Goal: Communication & Community: Answer question/provide support

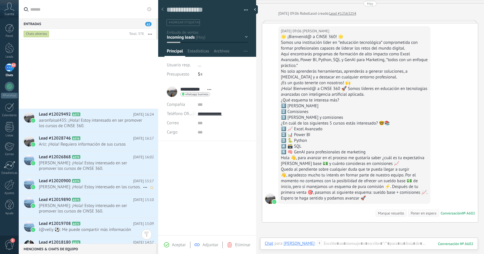
scroll to position [721, 0]
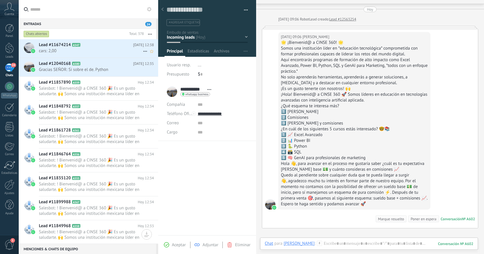
click at [103, 49] on span "cars: 2,00" at bounding box center [91, 50] width 104 height 5
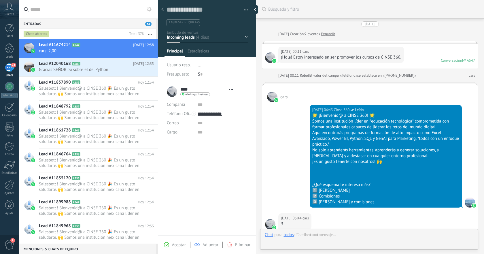
scroll to position [213, 0]
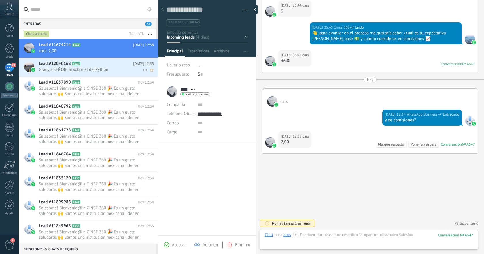
click at [121, 72] on span "Gracias SEÑOR: Si sobre el de. Python" at bounding box center [91, 69] width 104 height 5
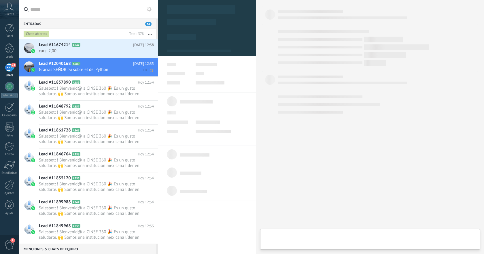
type textarea "**********"
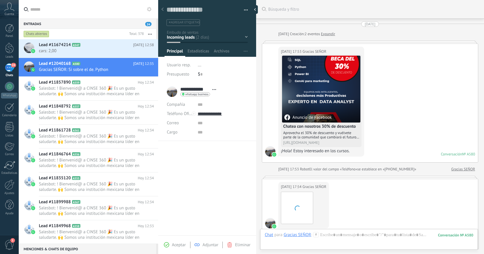
scroll to position [340, 0]
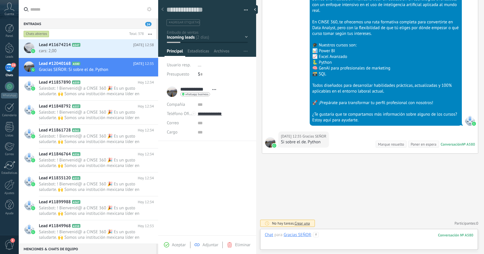
click at [353, 235] on div at bounding box center [369, 240] width 209 height 17
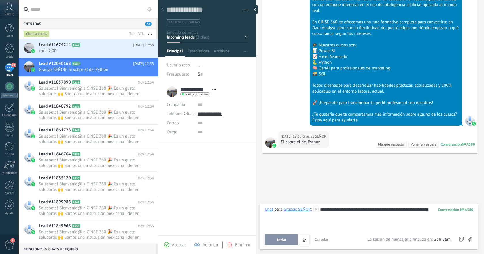
click at [294, 242] on button "Enviar" at bounding box center [281, 239] width 33 height 11
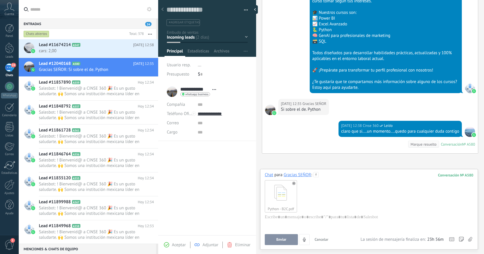
click at [284, 237] on button "Enviar" at bounding box center [281, 239] width 33 height 11
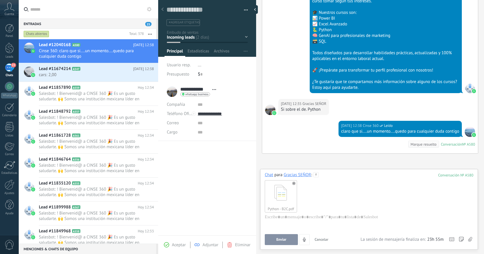
click at [285, 240] on span "Enviar" at bounding box center [281, 240] width 10 height 4
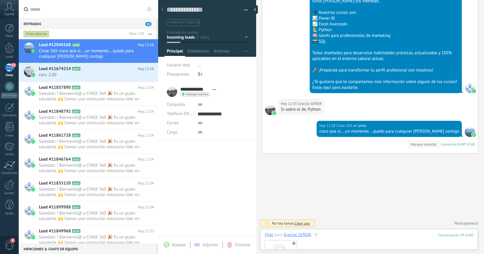
click at [372, 238] on div "Python - B2C.pdf" at bounding box center [369, 256] width 209 height 36
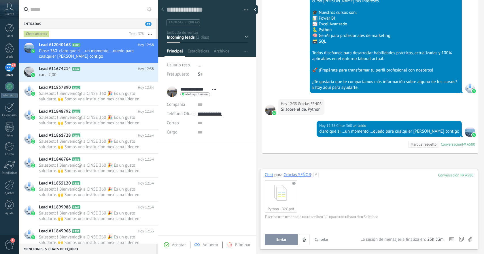
click at [285, 242] on span "Enviar" at bounding box center [281, 240] width 10 height 4
click at [11, 189] on div at bounding box center [10, 185] width 10 height 10
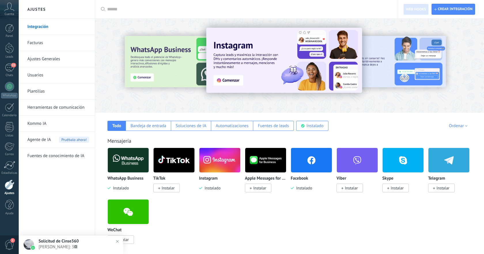
click at [53, 60] on link "Ajustes Generales" at bounding box center [58, 59] width 62 height 16
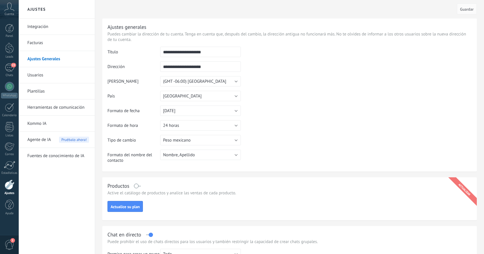
click at [47, 73] on link "Usuarios" at bounding box center [58, 75] width 62 height 16
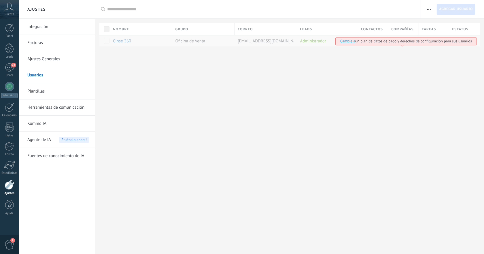
click at [7, 8] on icon at bounding box center [9, 7] width 10 height 9
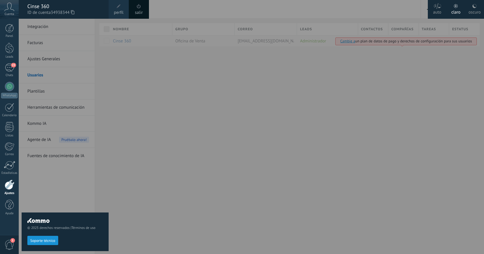
click at [120, 12] on span "perfil" at bounding box center [119, 13] width 10 height 6
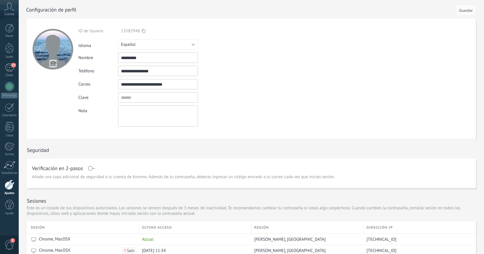
click at [93, 168] on span at bounding box center [91, 168] width 7 height 5
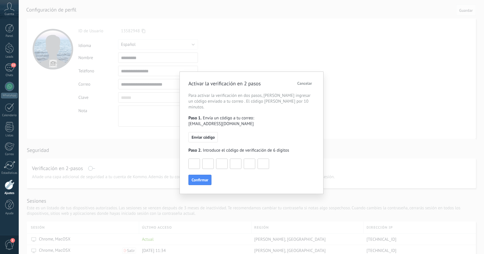
click at [306, 85] on span "Cancelar" at bounding box center [304, 83] width 15 height 4
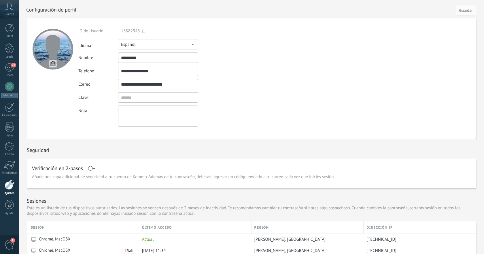
click at [10, 11] on icon at bounding box center [9, 7] width 10 height 9
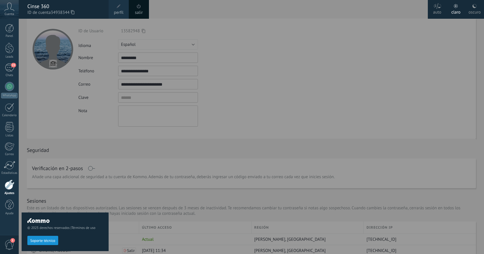
click at [120, 10] on span "perfil" at bounding box center [119, 13] width 10 height 6
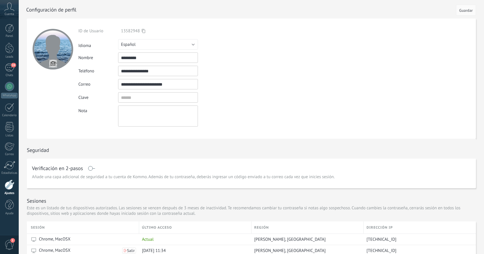
click at [7, 242] on span "1" at bounding box center [10, 245] width 10 height 10
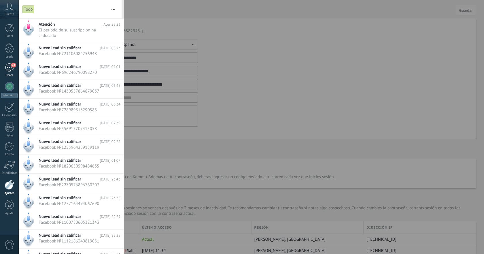
click at [12, 70] on div "24" at bounding box center [9, 67] width 9 height 8
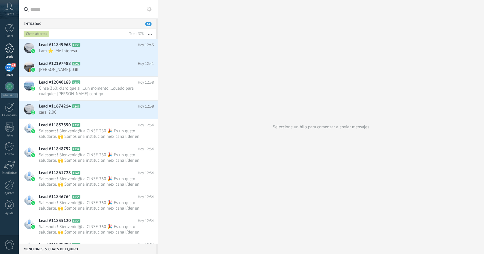
click at [12, 53] on link "Leads" at bounding box center [9, 51] width 19 height 16
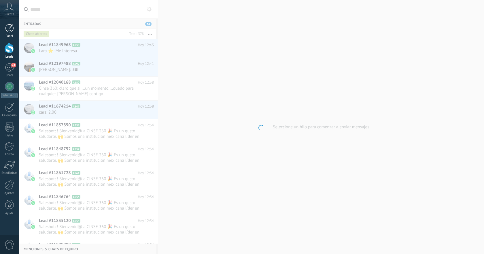
click at [12, 31] on div at bounding box center [9, 28] width 9 height 9
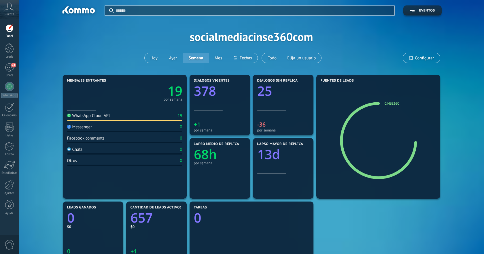
click at [423, 60] on span "Configurar" at bounding box center [424, 58] width 19 height 5
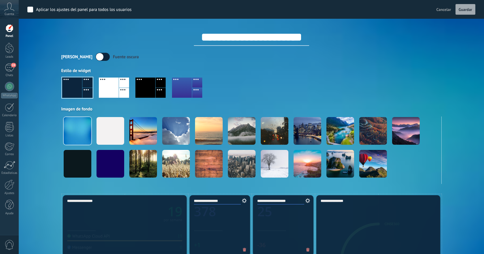
click at [445, 7] on span "Cancelar" at bounding box center [444, 9] width 15 height 5
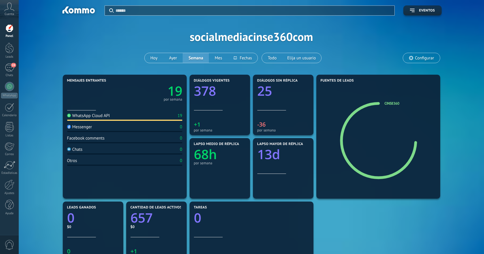
click at [10, 9] on icon at bounding box center [9, 7] width 10 height 9
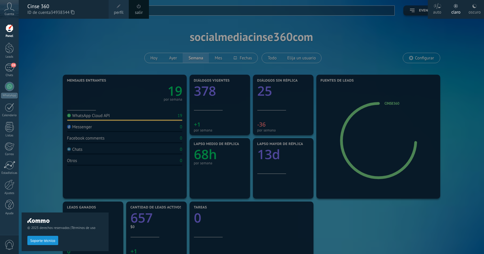
click at [119, 10] on span "perfil" at bounding box center [119, 13] width 10 height 6
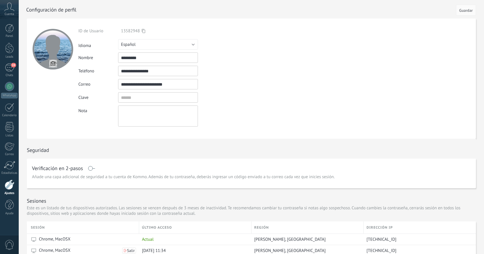
click at [7, 183] on div at bounding box center [10, 185] width 10 height 10
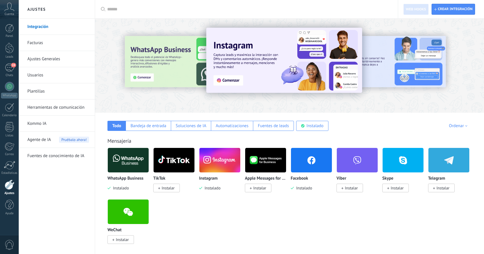
click at [48, 74] on link "Usuarios" at bounding box center [58, 75] width 62 height 16
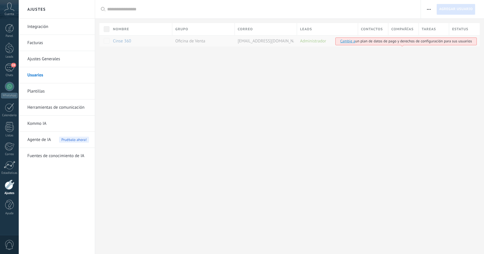
click at [44, 92] on link "Plantillas" at bounding box center [58, 91] width 62 height 16
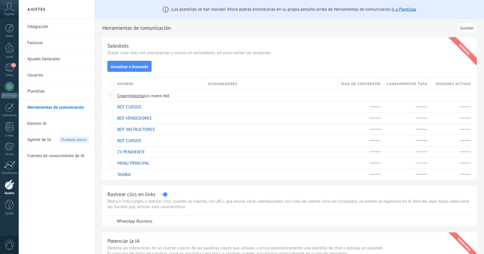
click at [12, 12] on div "Cuenta" at bounding box center [9, 9] width 19 height 19
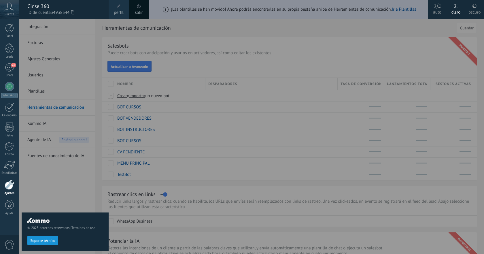
click at [122, 12] on span "perfil" at bounding box center [119, 13] width 10 height 6
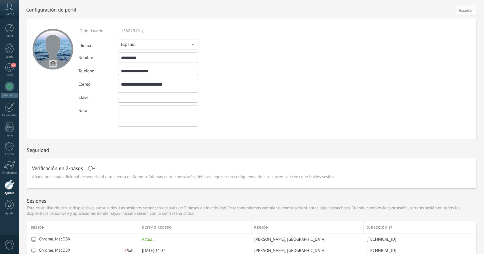
click at [127, 97] on input "textbox" at bounding box center [158, 97] width 80 height 10
click at [10, 7] on icon at bounding box center [9, 7] width 10 height 9
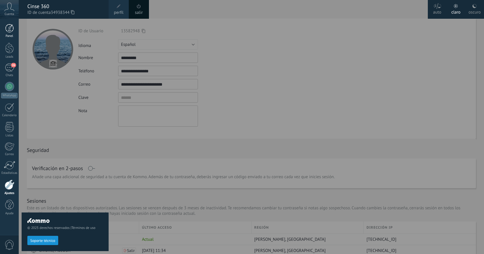
click at [10, 35] on div "Panel" at bounding box center [9, 36] width 17 height 4
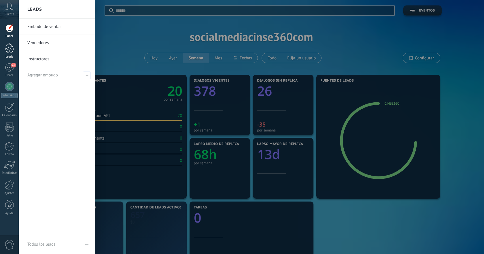
click at [8, 51] on div at bounding box center [9, 48] width 9 height 11
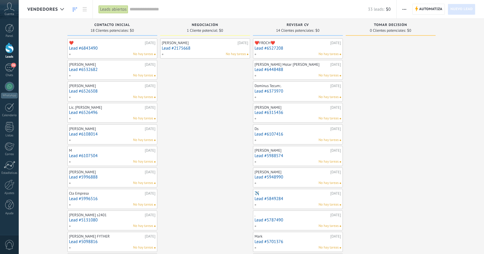
click at [15, 10] on div "Cuenta" at bounding box center [9, 9] width 19 height 19
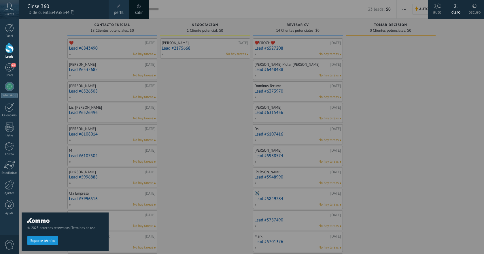
click at [136, 10] on link "salir" at bounding box center [139, 13] width 8 height 6
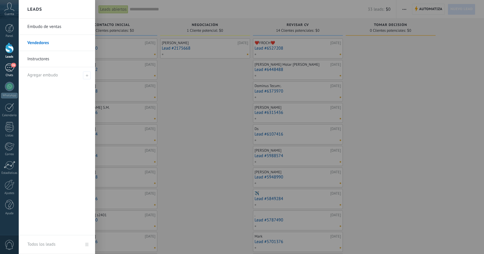
click at [5, 69] on div "26" at bounding box center [9, 67] width 9 height 8
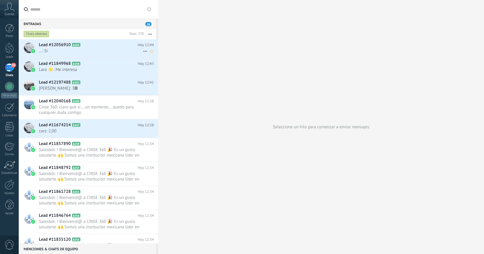
click at [116, 50] on span "…: Si" at bounding box center [91, 50] width 104 height 5
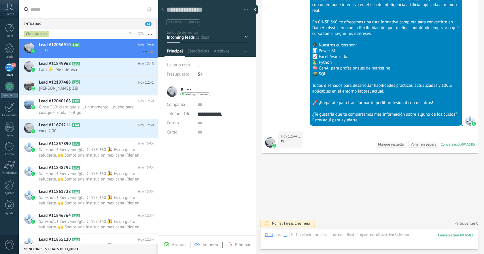
scroll to position [9, 0]
click at [342, 236] on div at bounding box center [369, 240] width 209 height 17
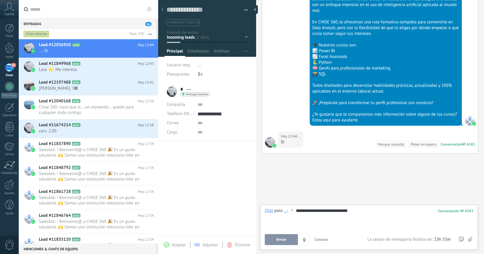
click at [285, 238] on span "Enviar" at bounding box center [281, 240] width 10 height 4
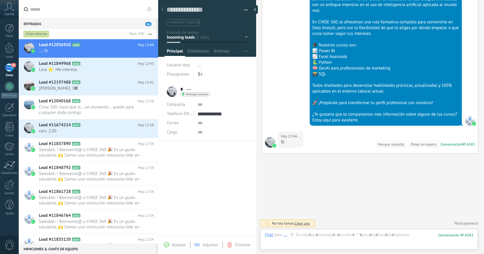
scroll to position [270, 0]
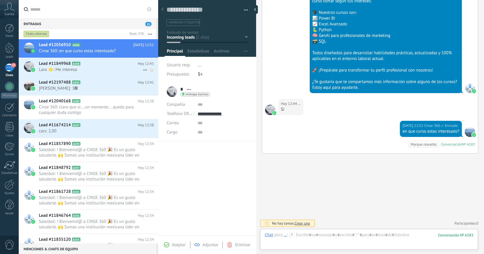
click at [112, 70] on span "Lara ⭐️: Me interesa" at bounding box center [91, 69] width 104 height 5
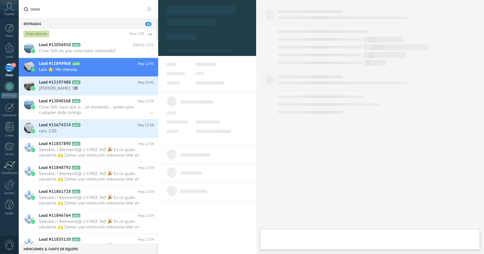
type textarea "**********"
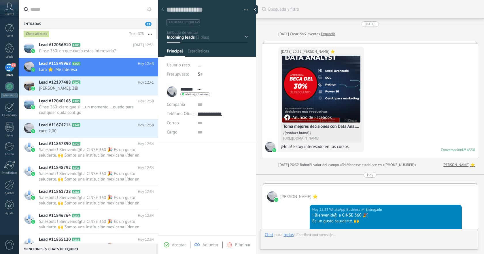
scroll to position [251, 0]
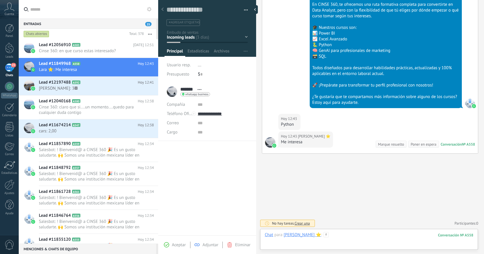
click at [356, 233] on div at bounding box center [369, 240] width 209 height 17
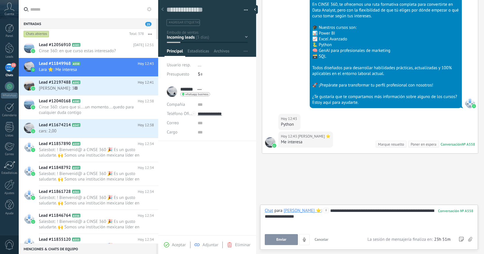
click at [289, 240] on button "Enviar" at bounding box center [281, 239] width 33 height 11
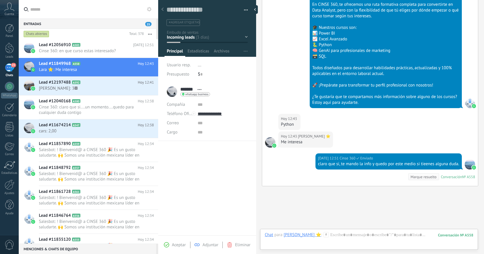
scroll to position [284, 0]
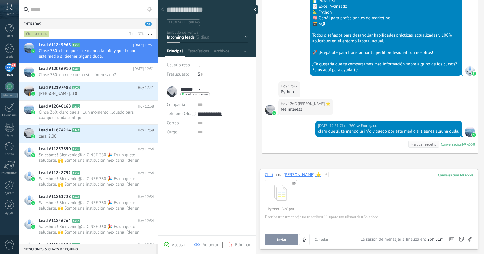
click at [286, 240] on span "Enviar" at bounding box center [281, 240] width 10 height 4
click at [471, 240] on icon at bounding box center [470, 239] width 4 height 5
click at [0, 0] on input "file" at bounding box center [0, 0] width 0 height 0
click at [282, 237] on button "Enviar" at bounding box center [281, 239] width 33 height 11
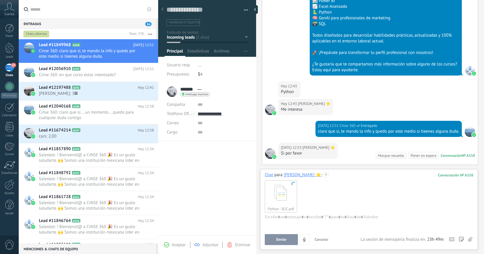
scroll to position [295, 0]
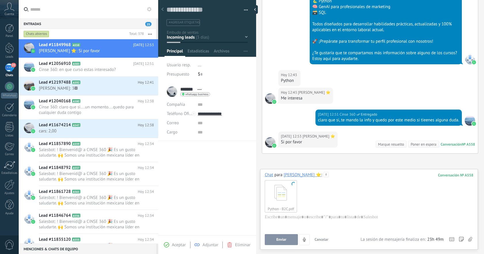
click at [293, 184] on span at bounding box center [294, 184] width 6 height 6
click at [323, 240] on span "Cancelar" at bounding box center [322, 239] width 14 height 5
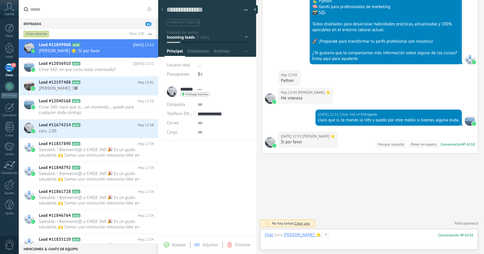
click at [327, 236] on div at bounding box center [369, 240] width 209 height 17
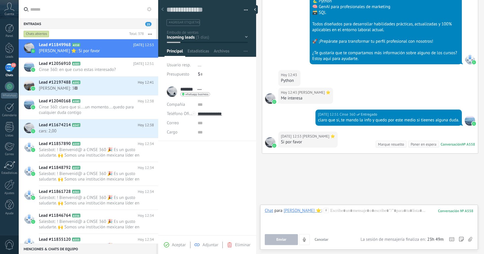
click at [472, 240] on icon at bounding box center [470, 239] width 4 height 5
click at [0, 0] on input "file" at bounding box center [0, 0] width 0 height 0
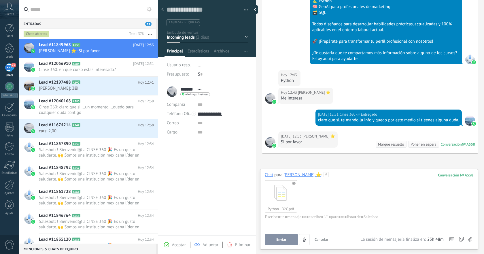
click at [282, 239] on span "Enviar" at bounding box center [281, 240] width 10 height 4
click at [79, 83] on span "A592" at bounding box center [76, 82] width 8 height 4
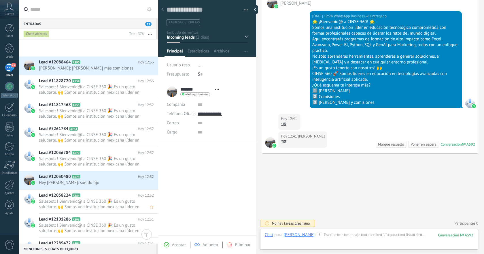
scroll to position [550, 0]
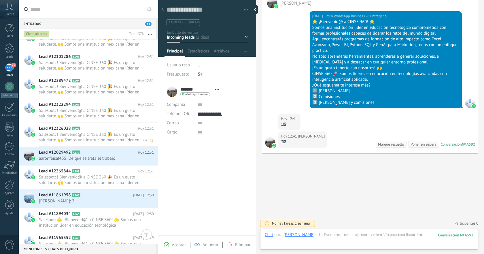
click at [119, 140] on span "Salesbot: ! Bienvenid@ a CINSE 360 🎉 Es un gusto saludarte. 🙌 Somos una institu…" at bounding box center [91, 137] width 104 height 11
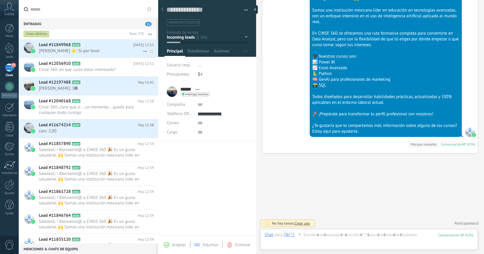
click at [105, 52] on span "[PERSON_NAME] ⭐️: Si por favor" at bounding box center [91, 50] width 104 height 5
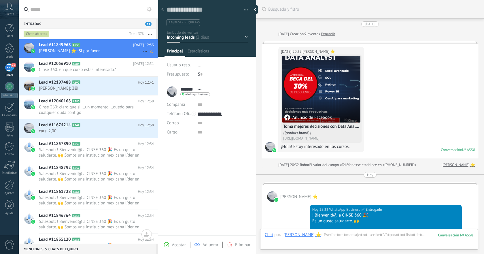
scroll to position [295, 0]
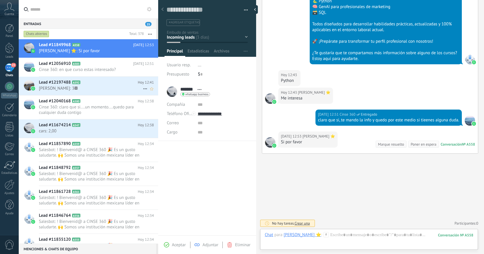
click at [88, 88] on span "[PERSON_NAME]: 3⃣" at bounding box center [91, 88] width 104 height 5
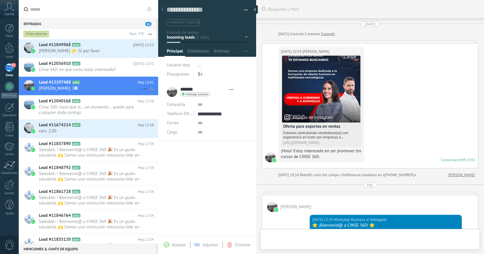
type textarea "**********"
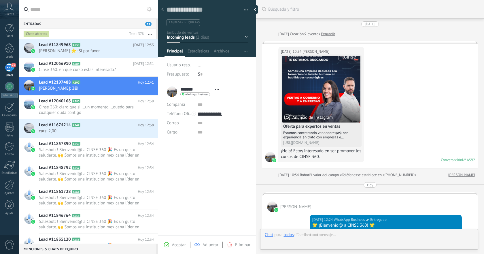
scroll to position [204, 0]
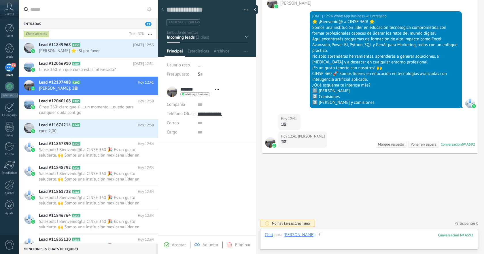
click at [344, 235] on div at bounding box center [369, 240] width 209 height 17
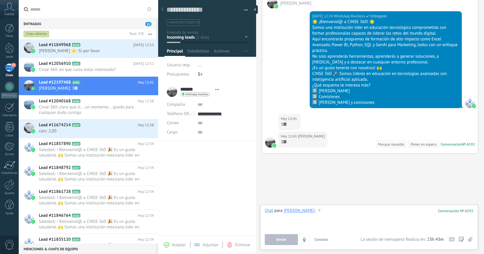
paste div
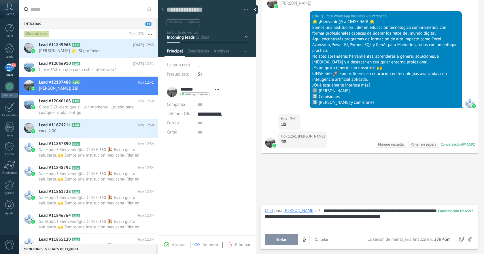
click at [272, 237] on button "Enviar" at bounding box center [281, 239] width 33 height 11
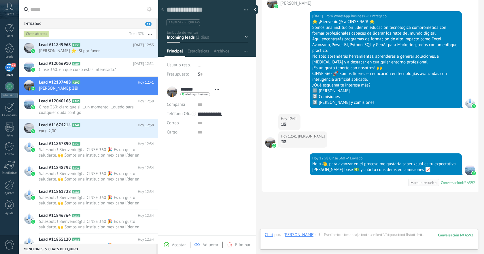
scroll to position [242, 0]
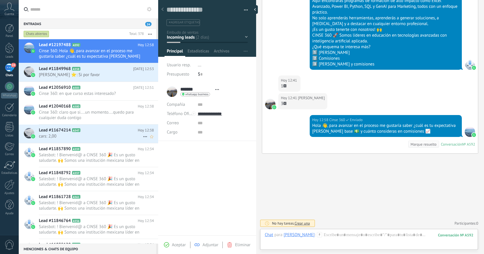
click at [102, 141] on div "Lead #11674214 A547 [DATE] 12:38 cars: 2,00" at bounding box center [98, 134] width 119 height 18
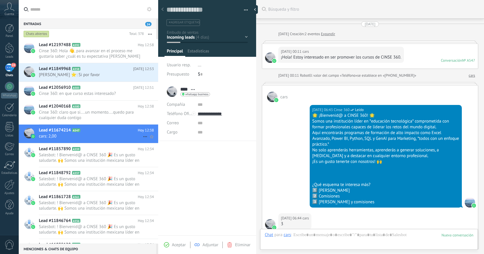
scroll to position [213, 0]
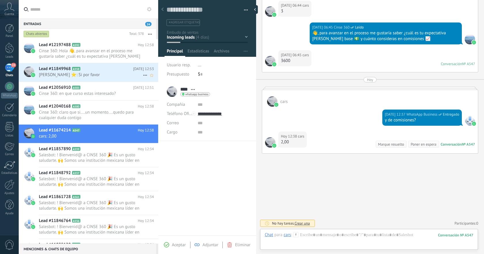
click at [102, 74] on span "[PERSON_NAME] ⭐️: Si por favor" at bounding box center [91, 74] width 104 height 5
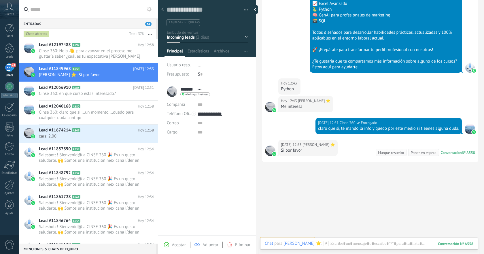
scroll to position [295, 0]
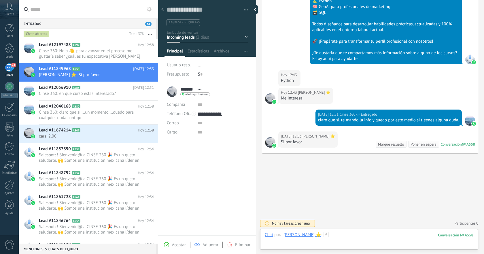
click at [417, 235] on div at bounding box center [369, 240] width 209 height 17
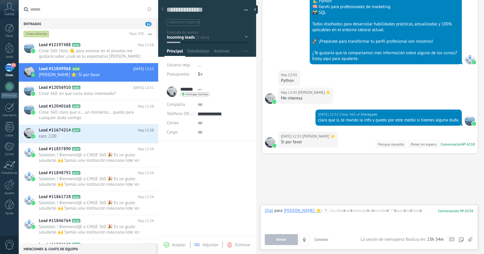
click at [470, 239] on icon at bounding box center [470, 239] width 4 height 5
click at [0, 0] on input "file" at bounding box center [0, 0] width 0 height 0
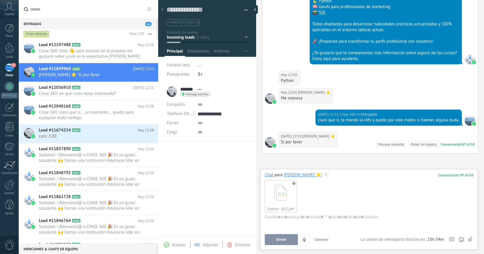
click at [282, 239] on span "Enviar" at bounding box center [281, 240] width 10 height 4
click at [324, 241] on span "Cancelar" at bounding box center [322, 239] width 14 height 5
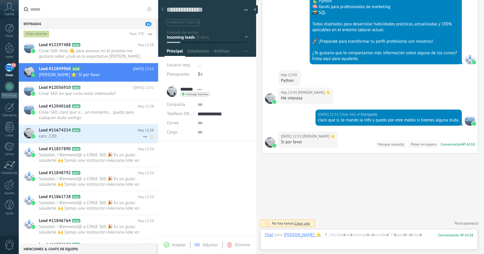
click at [111, 137] on span "cars: 2,00" at bounding box center [91, 135] width 104 height 5
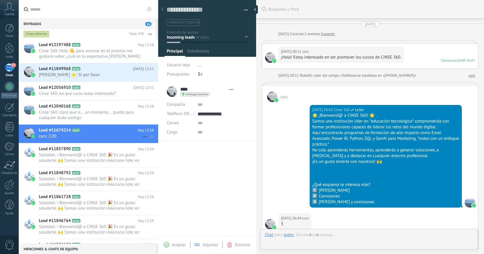
type textarea "**********"
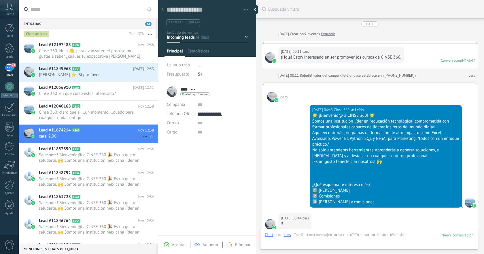
scroll to position [213, 0]
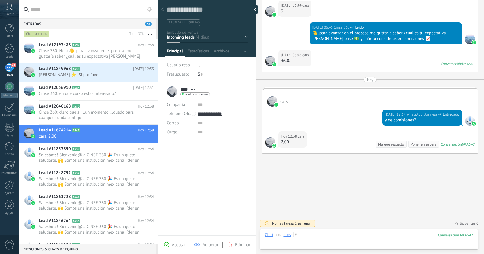
click at [358, 234] on div at bounding box center [369, 240] width 209 height 17
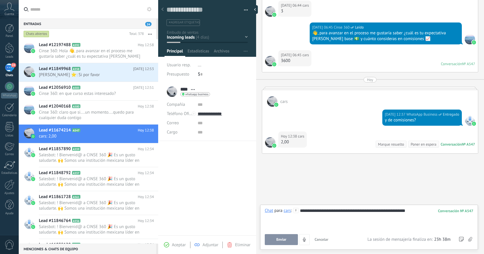
click at [284, 239] on span "Enviar" at bounding box center [281, 240] width 10 height 4
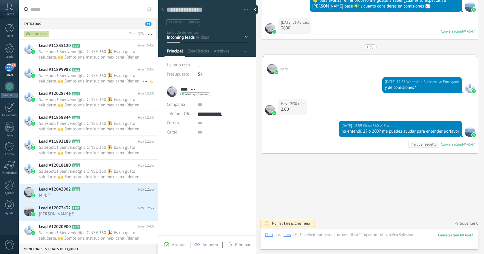
scroll to position [206, 0]
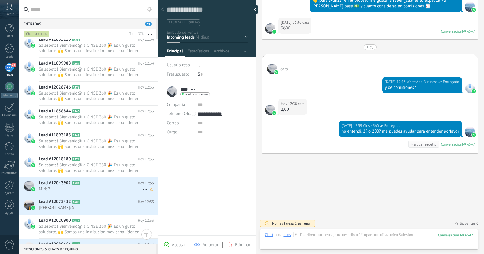
click at [102, 181] on h2 "Lead #12043902 A581" at bounding box center [88, 183] width 99 height 6
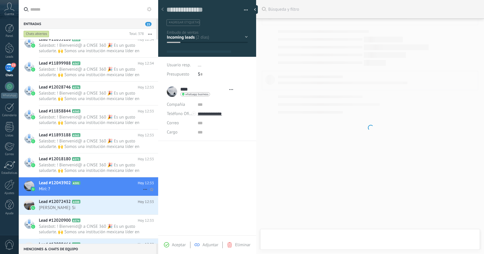
type textarea "**********"
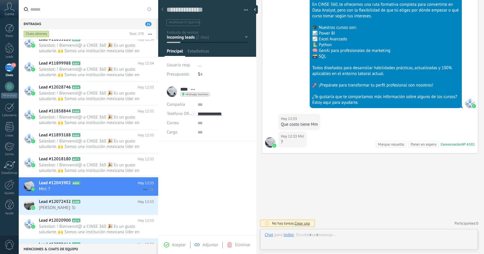
scroll to position [9, 0]
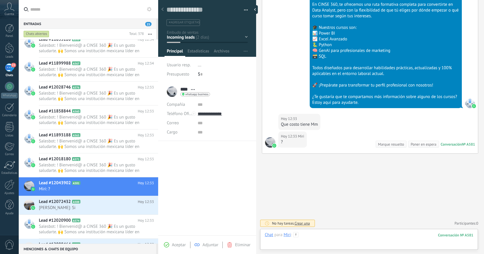
click at [359, 237] on div at bounding box center [369, 240] width 209 height 17
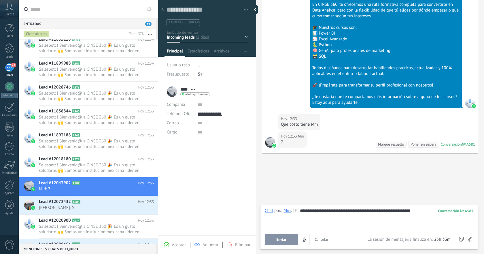
click at [286, 239] on span "Enviar" at bounding box center [281, 240] width 10 height 4
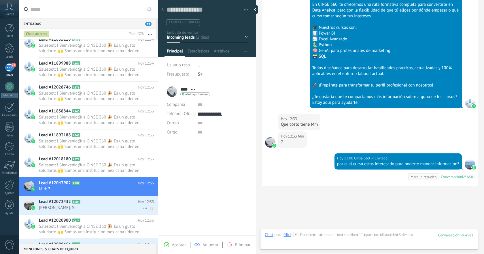
scroll to position [288, 0]
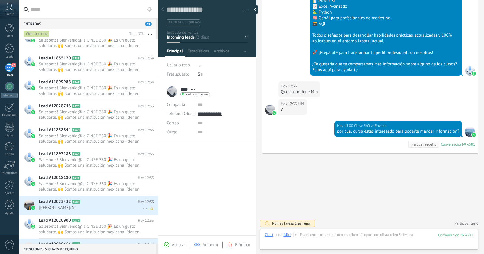
click at [114, 205] on span "[PERSON_NAME]: Si" at bounding box center [91, 207] width 104 height 5
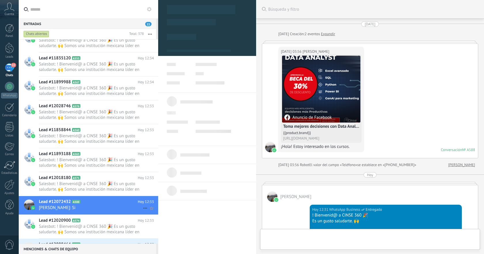
scroll to position [233, 0]
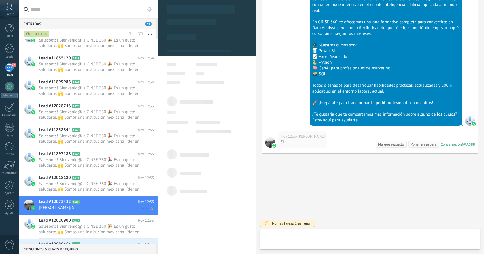
type textarea "**********"
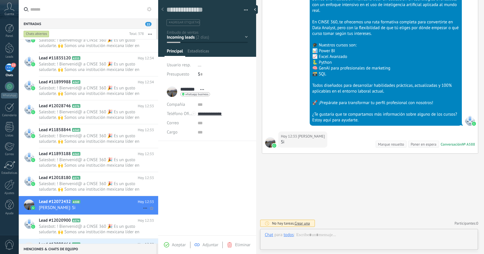
scroll to position [9, 0]
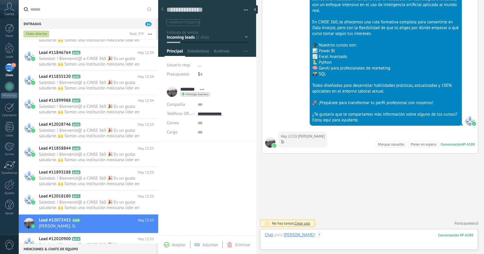
click at [349, 234] on div at bounding box center [369, 240] width 209 height 17
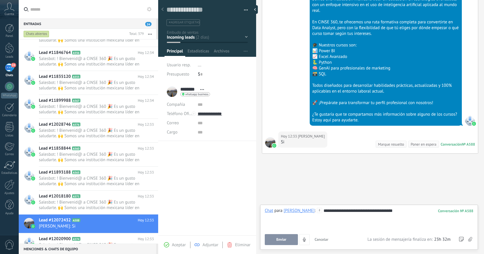
click at [276, 248] on div at bounding box center [369, 250] width 218 height 5
click at [285, 240] on span "Enviar" at bounding box center [281, 240] width 10 height 4
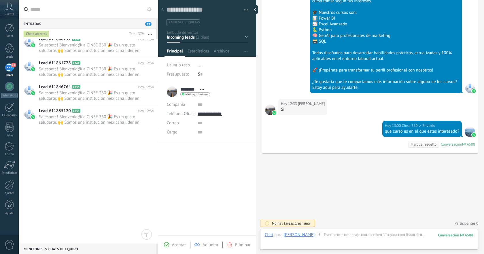
scroll to position [0, 0]
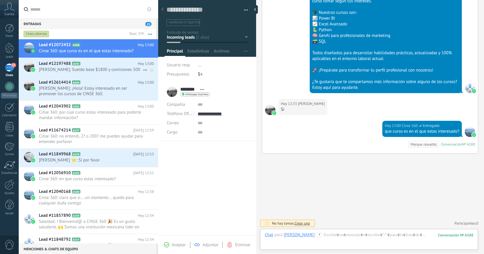
click at [101, 67] on span "[PERSON_NAME]: Sueldo base $1800 y comisiones 500" at bounding box center [91, 69] width 104 height 5
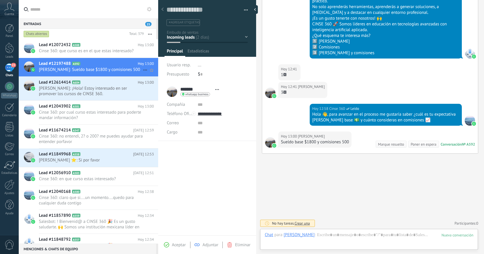
scroll to position [9, 0]
click at [112, 91] on span "[PERSON_NAME]: ¡Hola! Estoy interesado en ser promover los cursos de CINSE 360." at bounding box center [91, 91] width 104 height 11
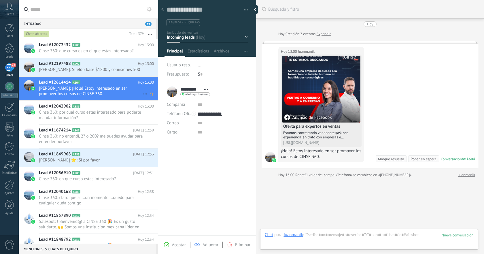
scroll to position [24, 0]
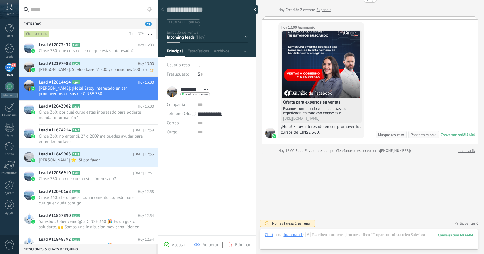
click at [119, 72] on span "[PERSON_NAME]: Sueldo base $1800 y comisiones 500" at bounding box center [91, 69] width 104 height 5
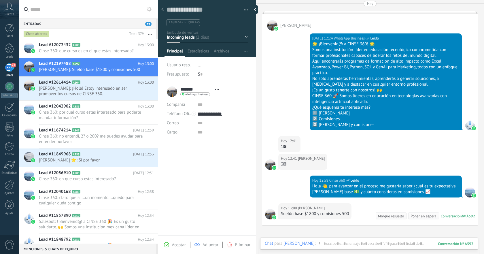
scroll to position [180, 0]
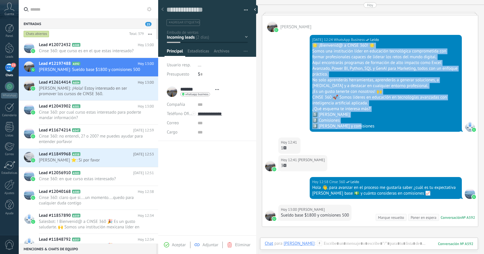
drag, startPoint x: 312, startPoint y: 45, endPoint x: 378, endPoint y: 124, distance: 102.5
click at [378, 124] on div "🌟 ¡Bienvenid@ a CINSE 360! 🌟 Somos una institución líder en educación tecnológi…" at bounding box center [385, 86] width 147 height 86
copy div "🌟 ¡Bienvenid@ a CINSE 360! 🌟 Somos una institución líder en educación tecnológi…"
click at [110, 93] on span "[PERSON_NAME]: ¡Hola! Estoy interesado en ser promover los cursos de CINSE 360." at bounding box center [91, 91] width 104 height 11
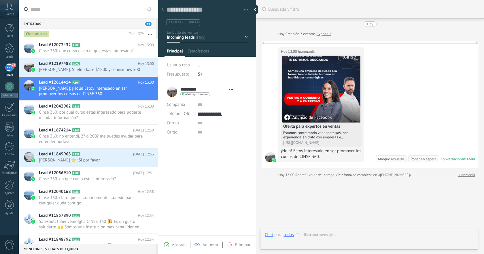
type textarea "**********"
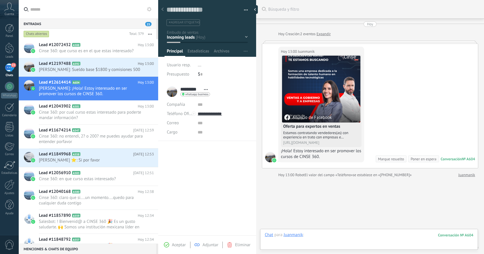
click at [361, 235] on div at bounding box center [369, 240] width 209 height 17
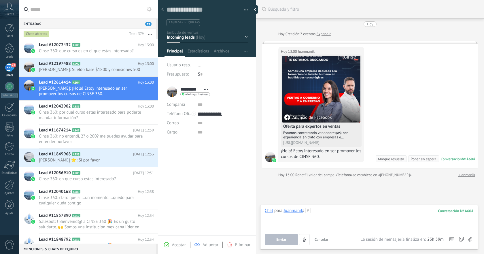
paste div
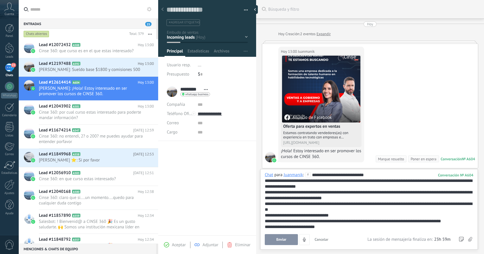
click at [287, 242] on button "Enviar" at bounding box center [281, 239] width 33 height 11
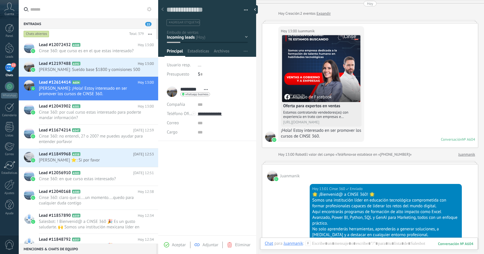
scroll to position [164, 0]
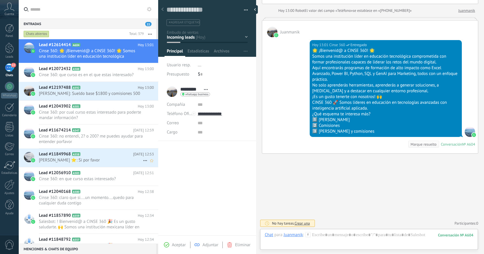
click at [96, 153] on h2 "Lead #11849968 A558" at bounding box center [86, 154] width 94 height 6
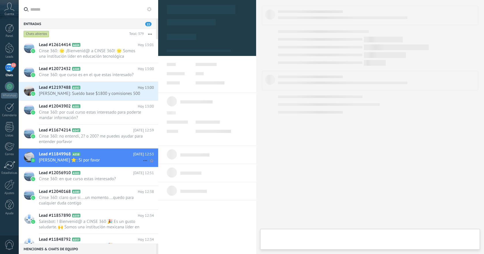
type textarea "**********"
